Goal: Download file/media

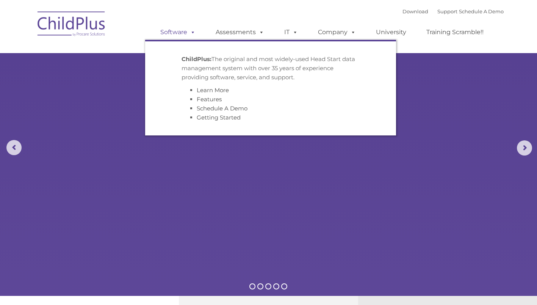
select select "MEDIUM"
click at [174, 33] on link "Software" at bounding box center [178, 32] width 50 height 15
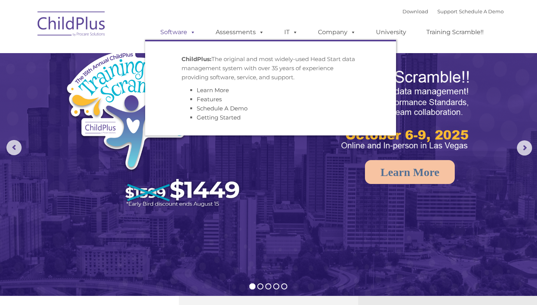
click at [175, 33] on link "Software" at bounding box center [178, 32] width 50 height 15
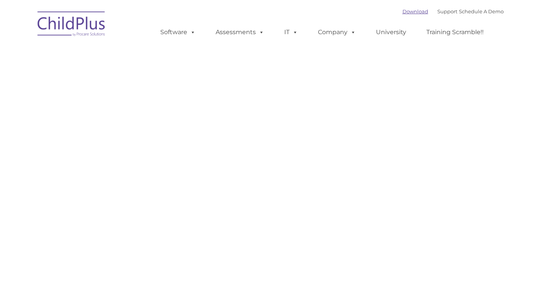
click at [407, 11] on link "Download" at bounding box center [416, 11] width 26 height 6
type input ""
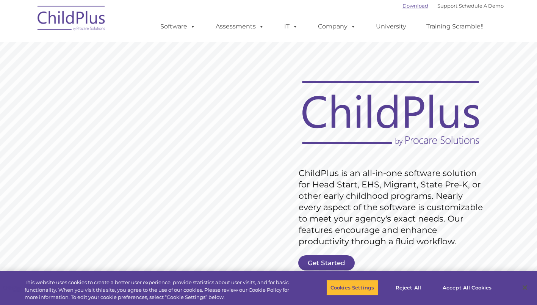
click at [407, 4] on link "Download" at bounding box center [416, 6] width 26 height 6
